Goal: Transaction & Acquisition: Purchase product/service

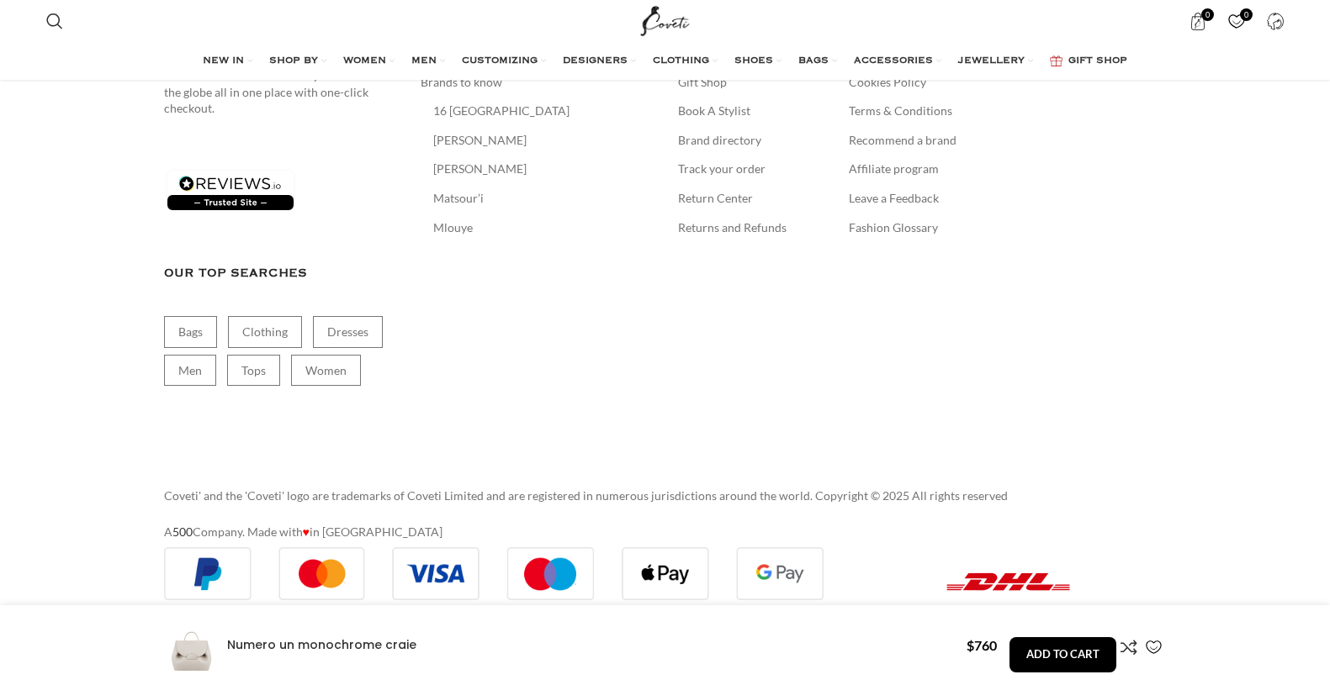
scroll to position [0, 354]
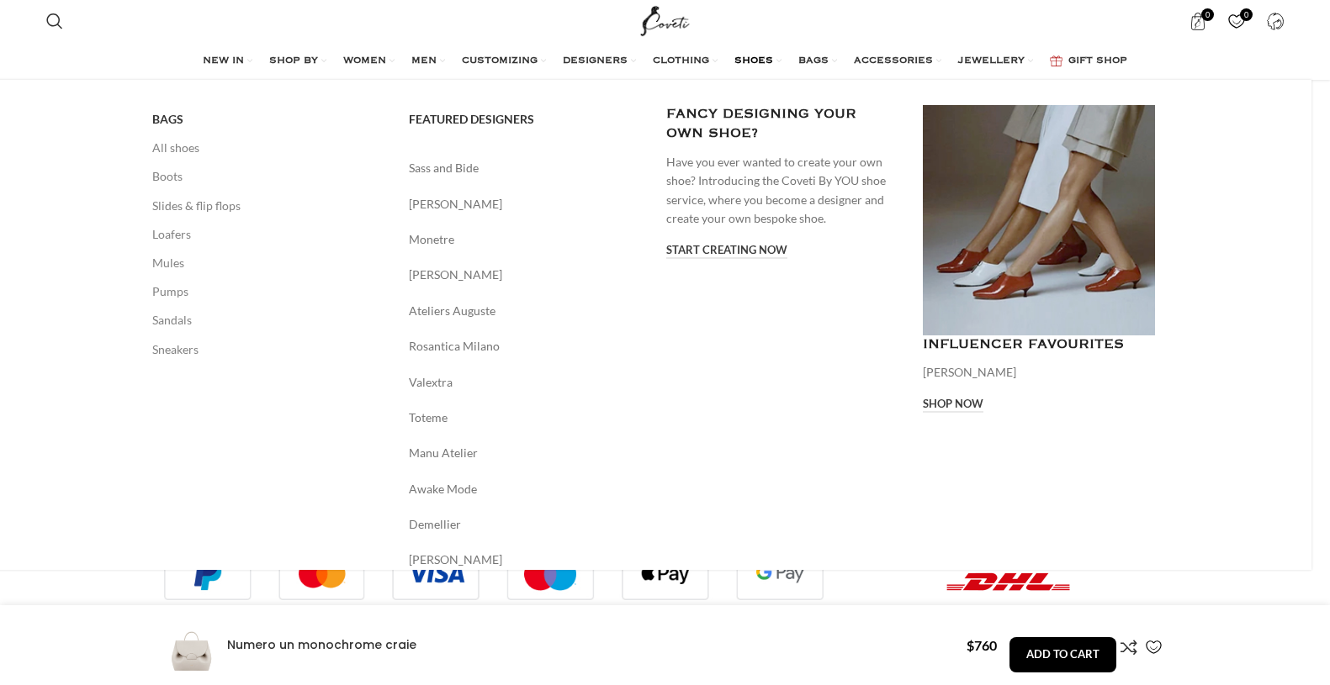
click at [759, 60] on span "SHOES" at bounding box center [753, 61] width 39 height 13
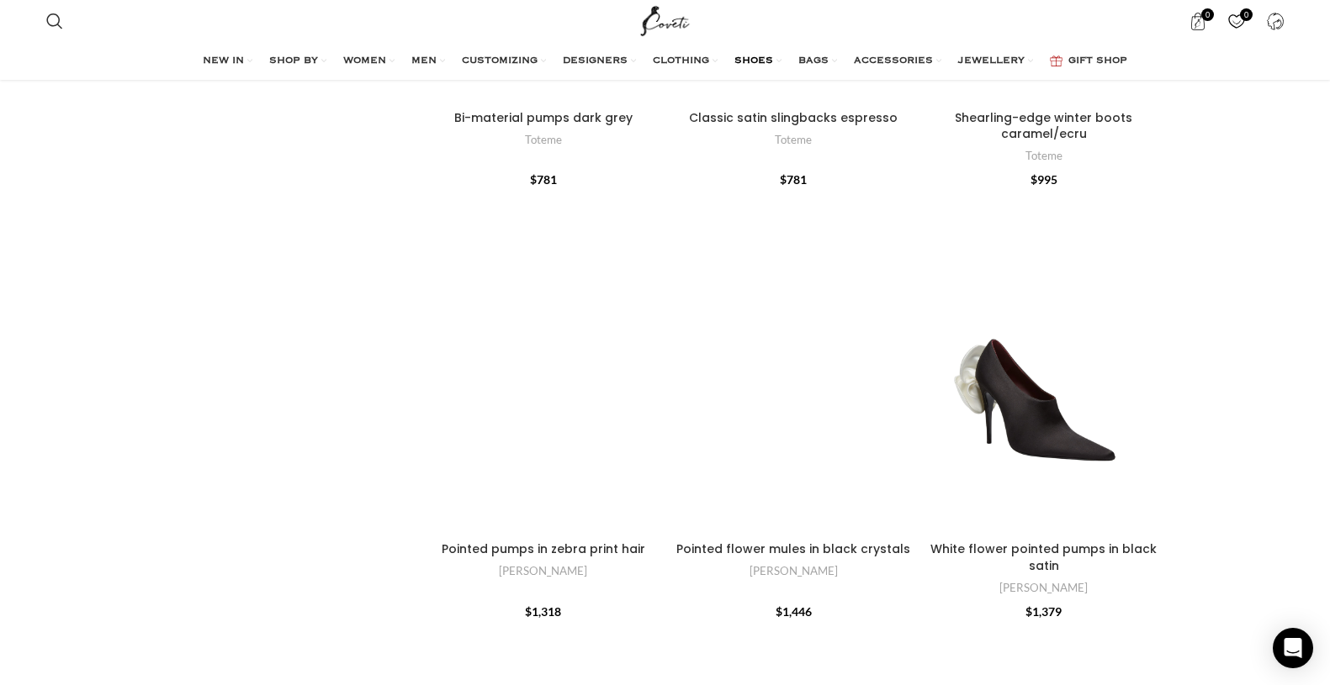
scroll to position [2016, 0]
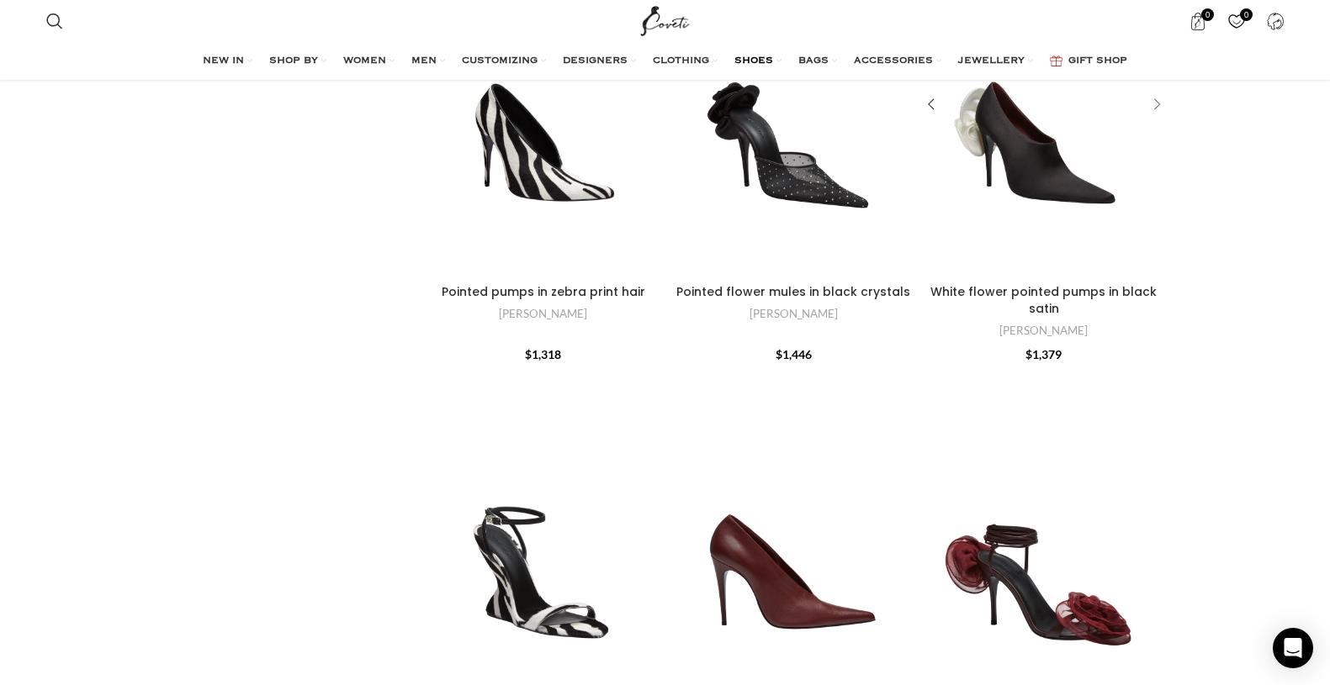
click at [1158, 113] on div "White flower pointed pumps in black satin" at bounding box center [1153, 105] width 25 height 25
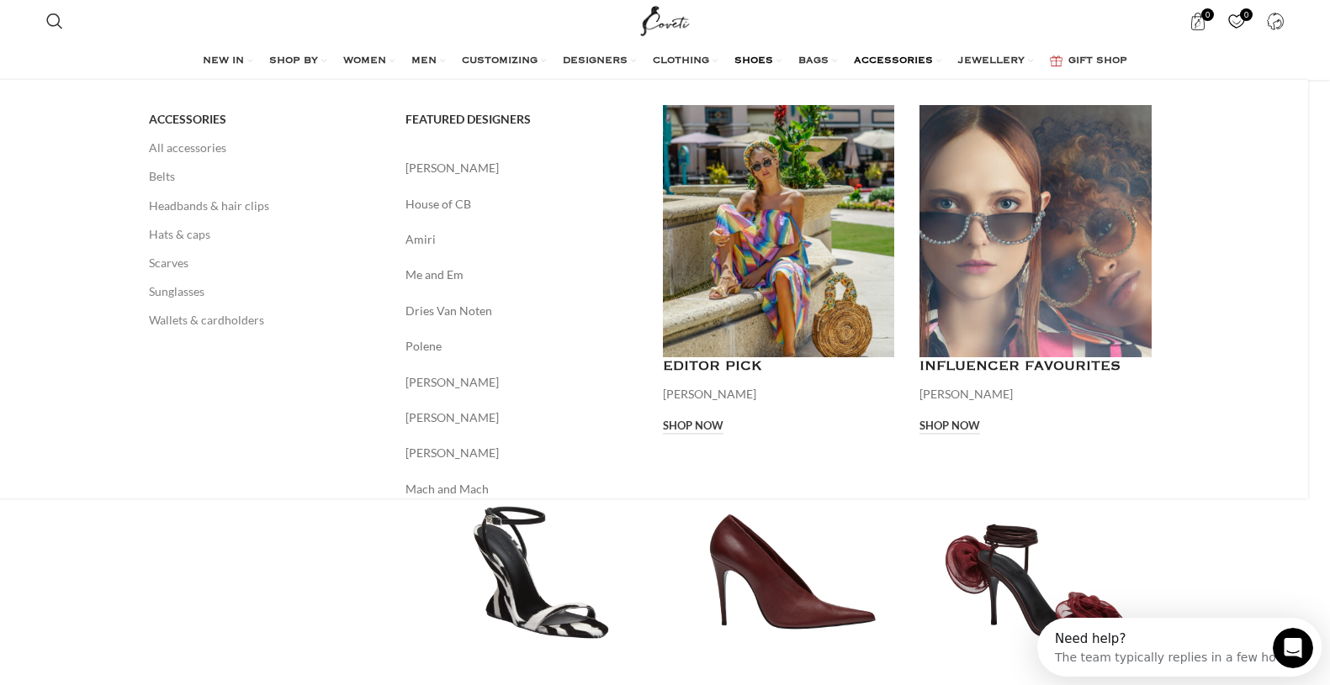
scroll to position [0, 0]
click at [480, 377] on link "[PERSON_NAME]" at bounding box center [521, 382] width 232 height 19
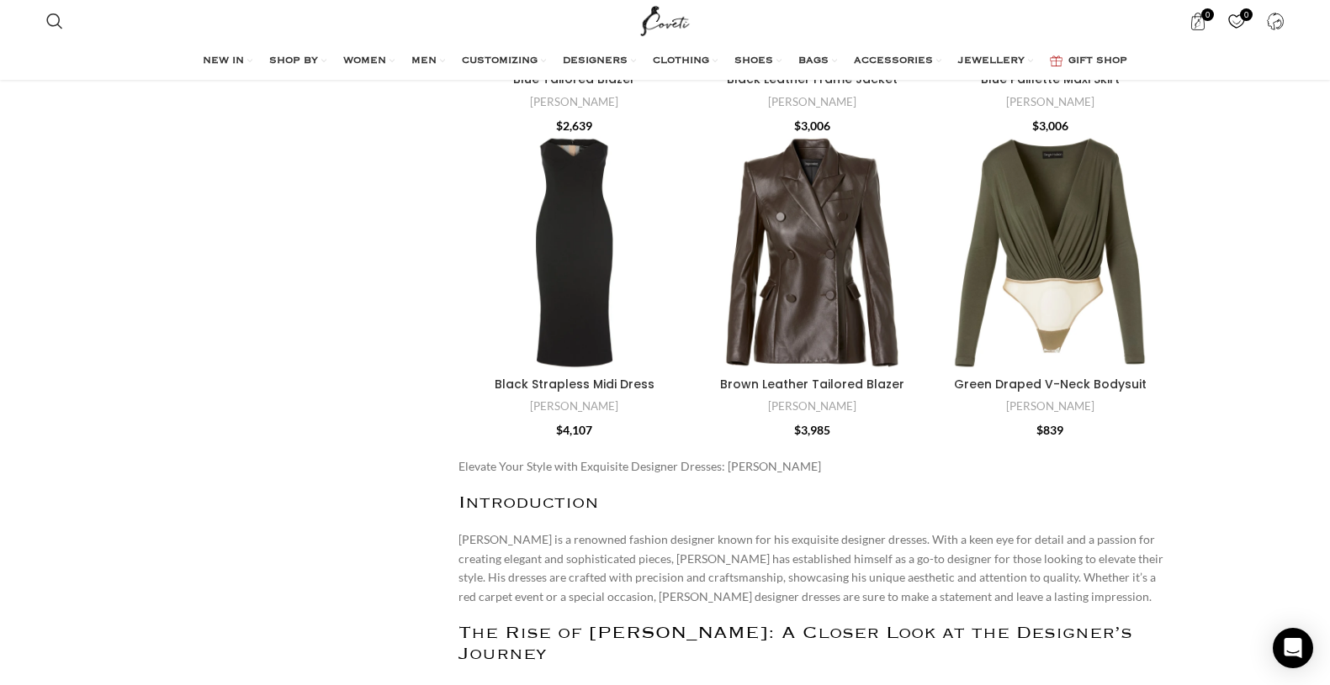
scroll to position [2788, 0]
